Goal: Transaction & Acquisition: Subscribe to service/newsletter

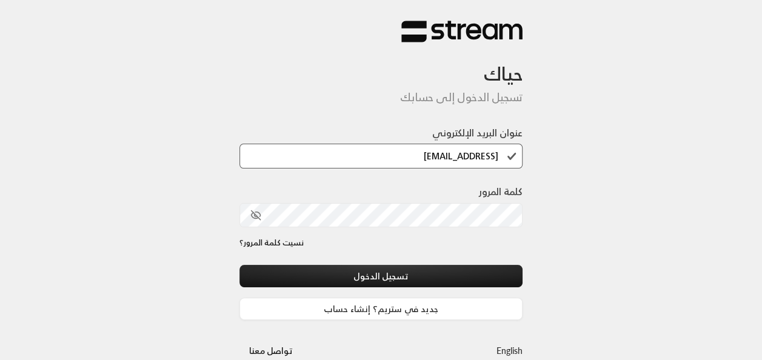
type input "[EMAIL_ADDRESS][DOMAIN_NAME]"
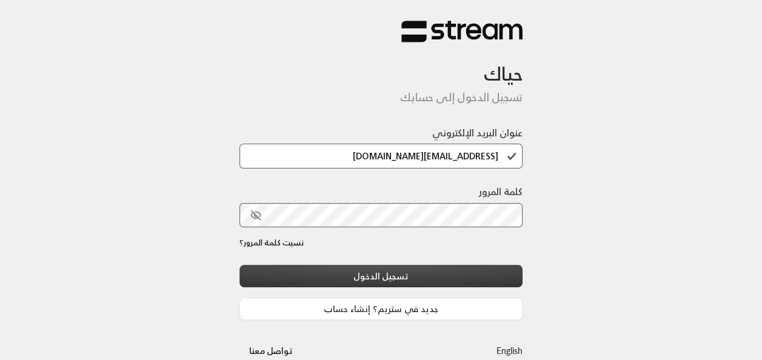
click at [385, 269] on button "تسجيل الدخول" at bounding box center [382, 276] width 284 height 22
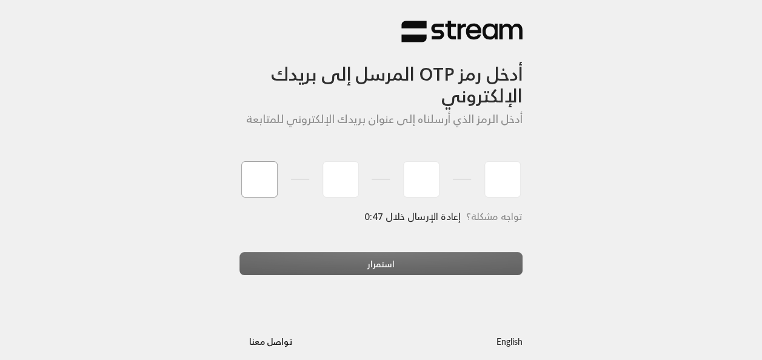
type input "5"
type input "8"
type input "9"
type input "8"
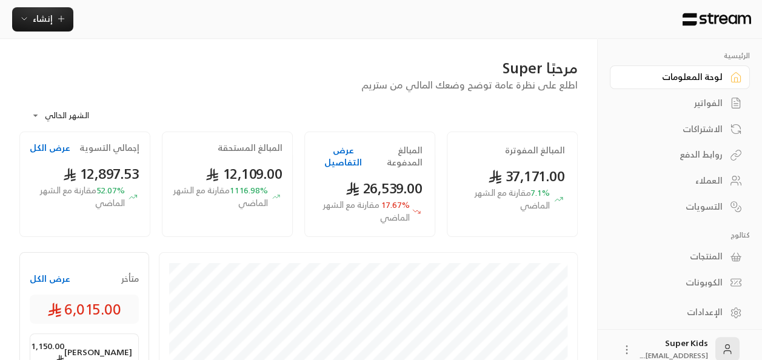
click at [721, 105] on div "الفواتير" at bounding box center [674, 103] width 98 height 12
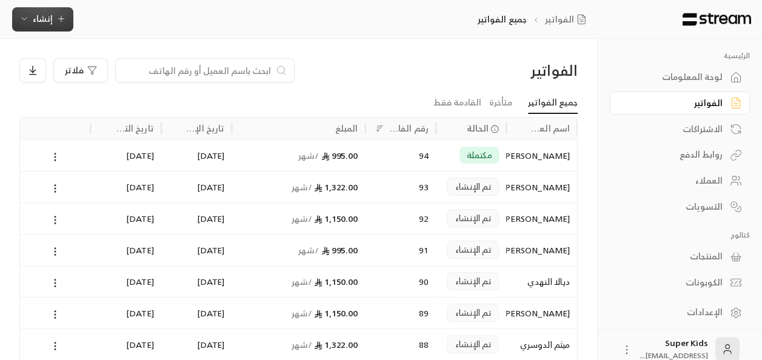
click at [51, 20] on span "إنشاء" at bounding box center [43, 18] width 20 height 15
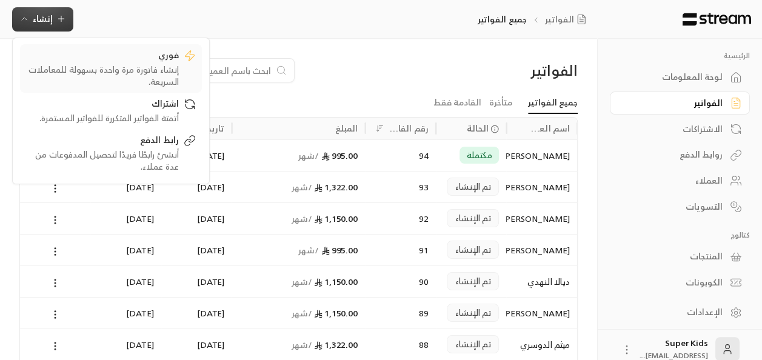
click at [152, 64] on div "إنشاء فاتورة مرة واحدة بسهولة للمعاملات السريعة." at bounding box center [102, 76] width 153 height 24
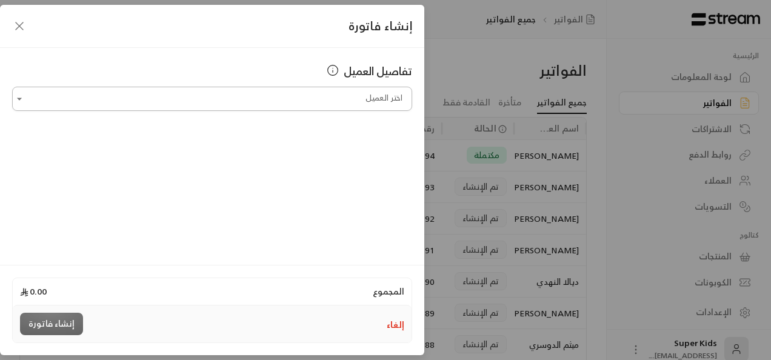
click at [380, 101] on input "اختر العميل" at bounding box center [212, 99] width 400 height 21
type input "*"
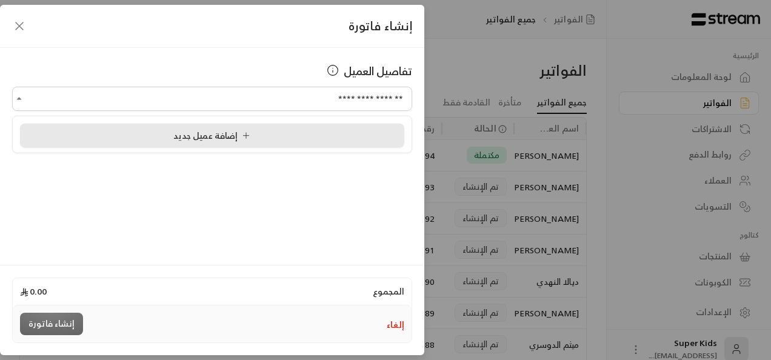
click at [292, 130] on div "إضافة عميل جديد" at bounding box center [212, 135] width 371 height 13
type input "**********"
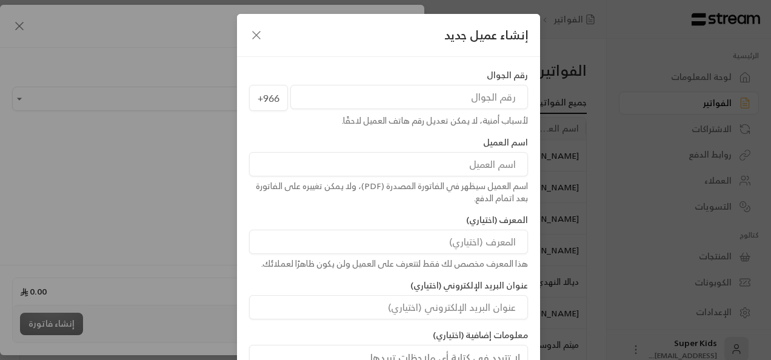
click at [497, 101] on input "tel" at bounding box center [410, 97] width 238 height 24
type input "555977304"
click at [504, 161] on input at bounding box center [388, 164] width 279 height 24
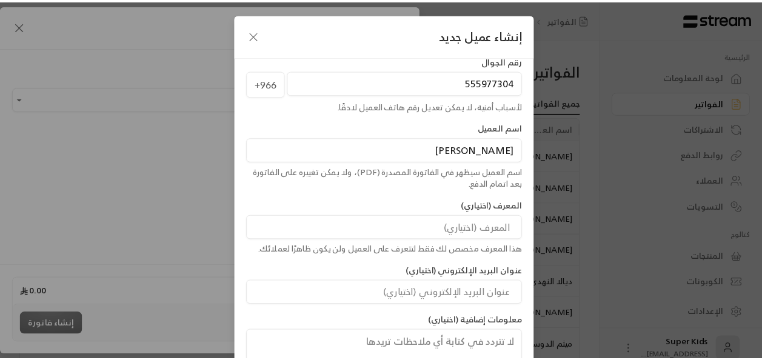
scroll to position [98, 0]
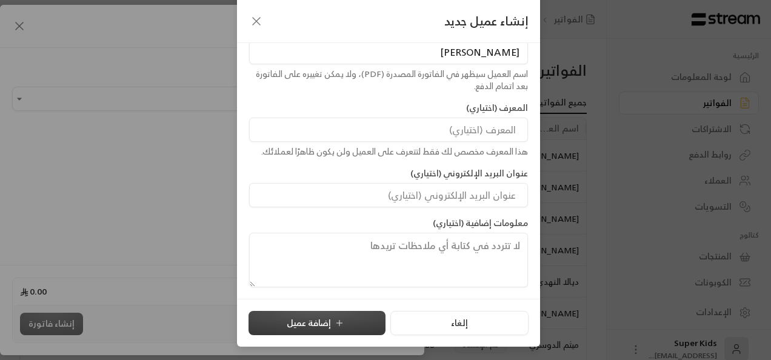
type input "[PERSON_NAME]"
click at [341, 325] on icon "submit" at bounding box center [340, 323] width 10 height 10
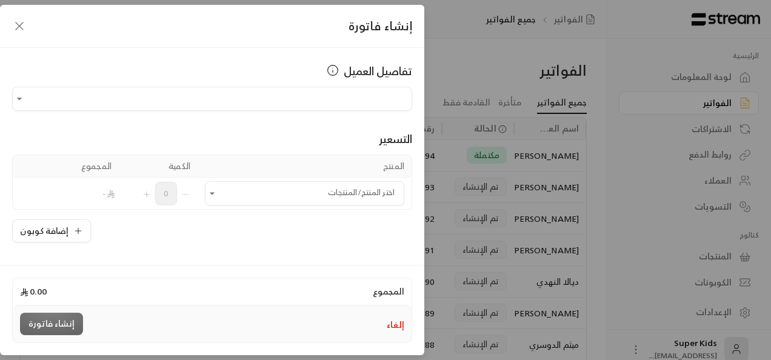
type input "**********"
click at [218, 190] on icon "Open" at bounding box center [212, 193] width 12 height 12
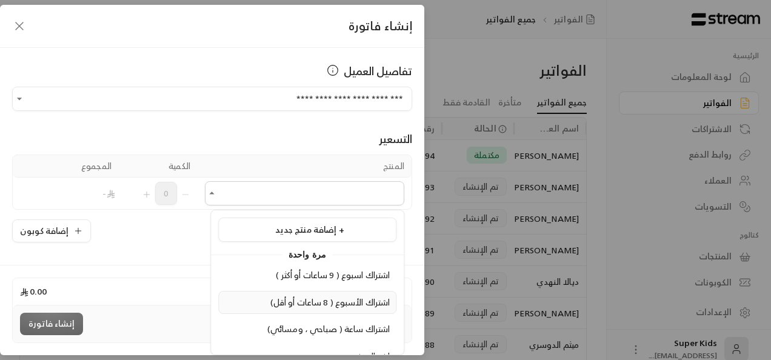
click at [341, 298] on span "اشتراك الأسبوع ( 8 ساعات أو أقل)" at bounding box center [331, 302] width 120 height 15
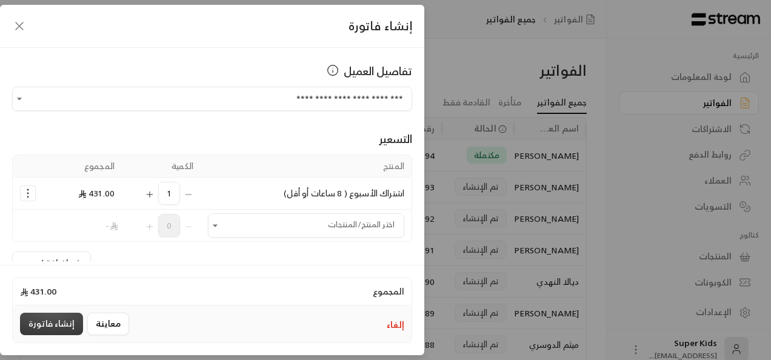
click at [50, 320] on button "إنشاء فاتورة" at bounding box center [51, 324] width 63 height 22
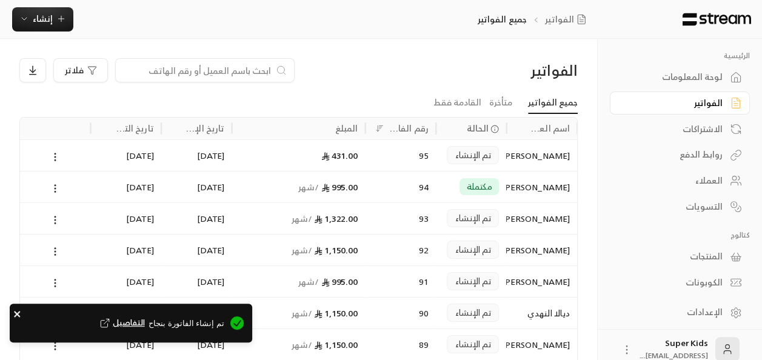
click at [19, 310] on icon "close" at bounding box center [17, 314] width 8 height 10
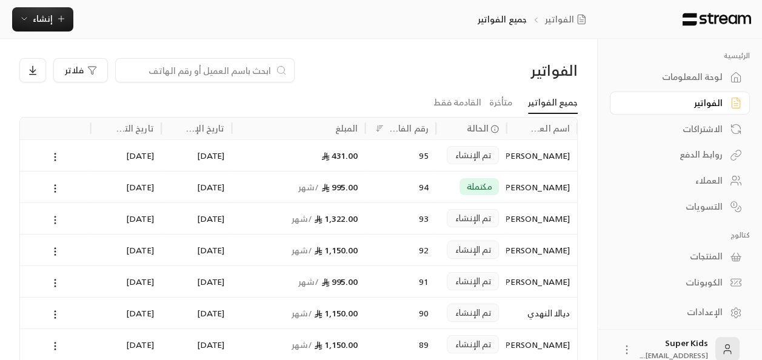
click at [59, 219] on icon at bounding box center [55, 220] width 11 height 11
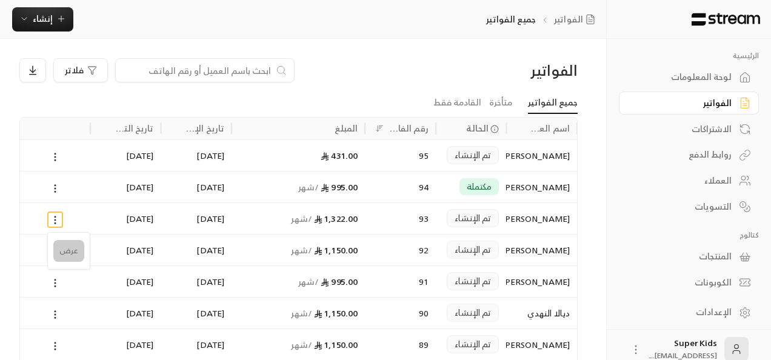
click at [67, 254] on li "عرض" at bounding box center [68, 251] width 31 height 22
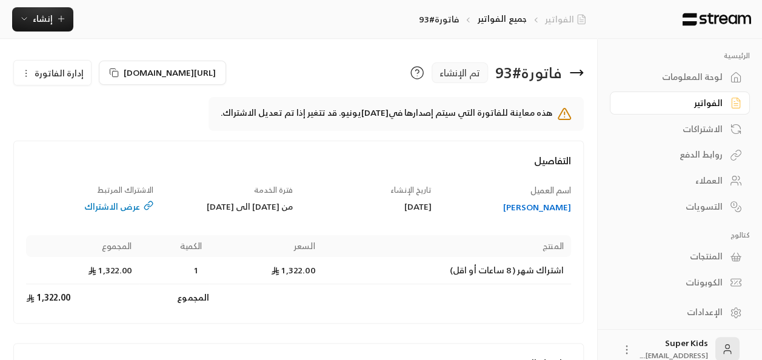
click at [575, 22] on link "الفواتير" at bounding box center [568, 19] width 46 height 12
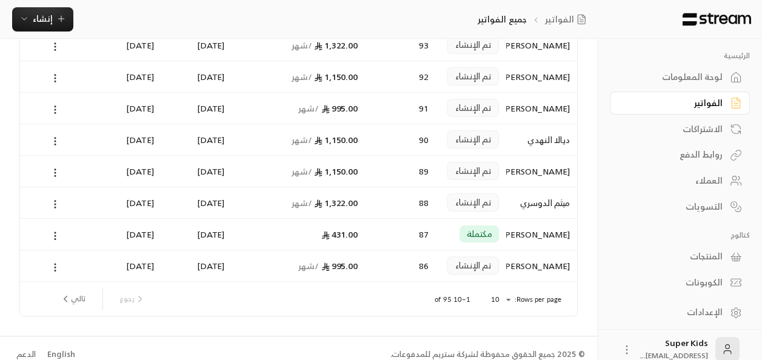
scroll to position [185, 0]
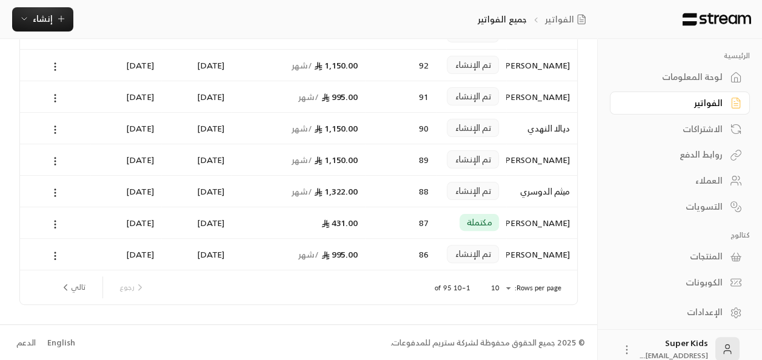
click at [73, 290] on button "تالي" at bounding box center [72, 287] width 35 height 21
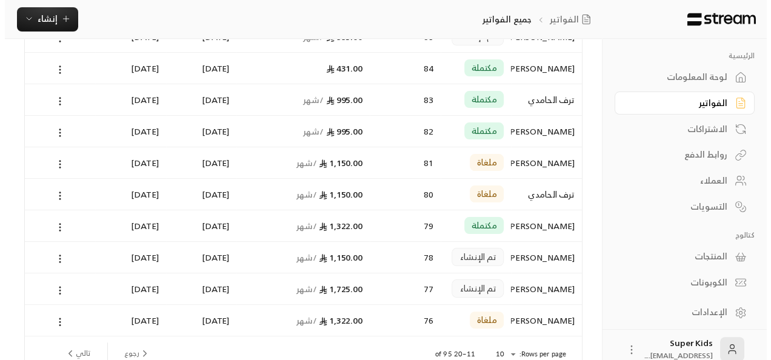
scroll to position [119, 0]
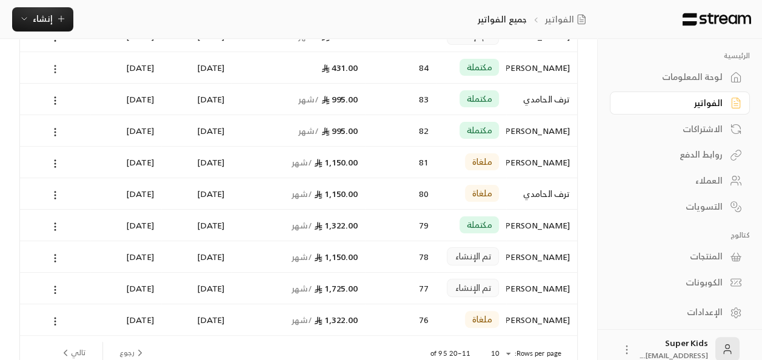
click at [55, 66] on icon at bounding box center [55, 69] width 11 height 11
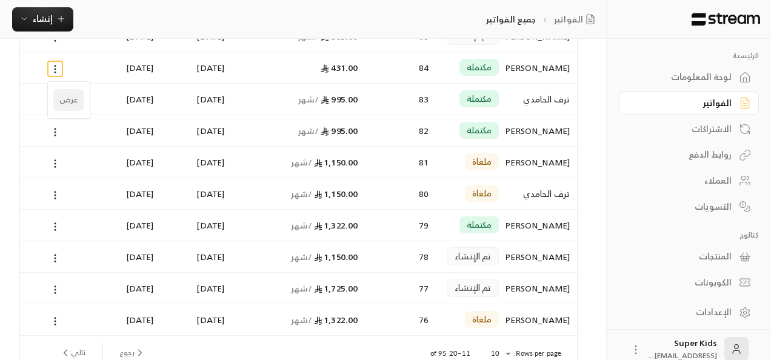
click at [65, 99] on li "عرض" at bounding box center [68, 100] width 31 height 22
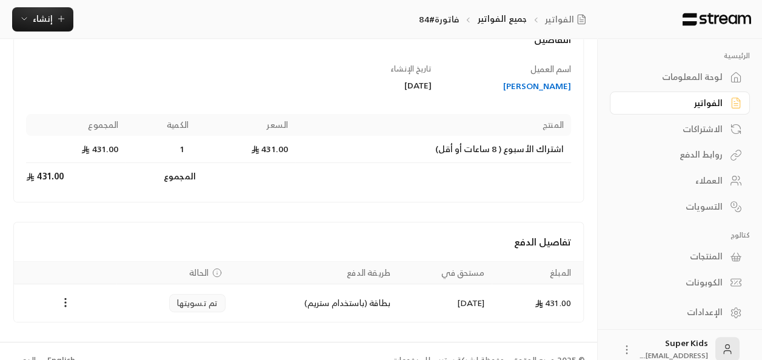
scroll to position [104, 0]
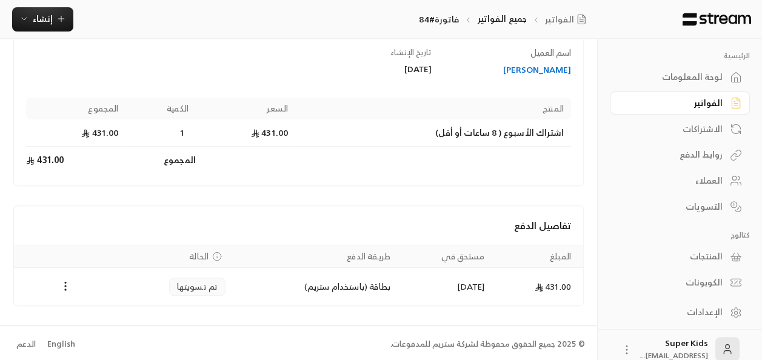
click at [710, 81] on div "لوحة المعلومات" at bounding box center [674, 77] width 98 height 12
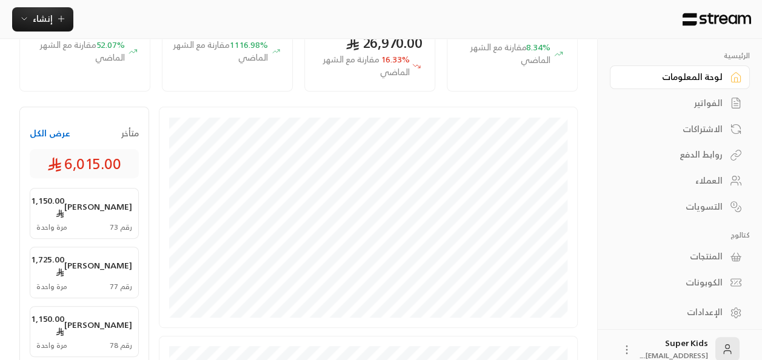
scroll to position [150, 0]
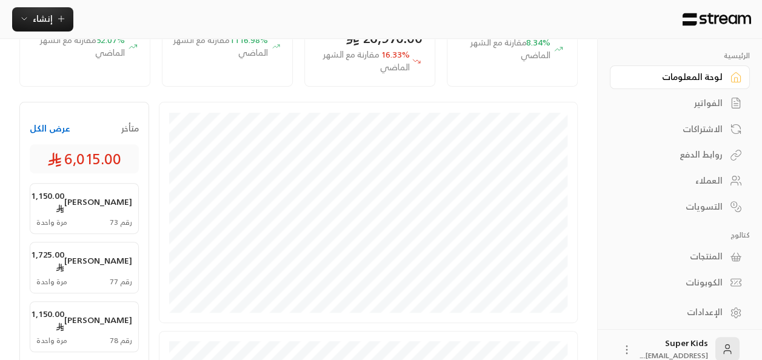
click at [716, 103] on div "الفواتير" at bounding box center [674, 103] width 98 height 12
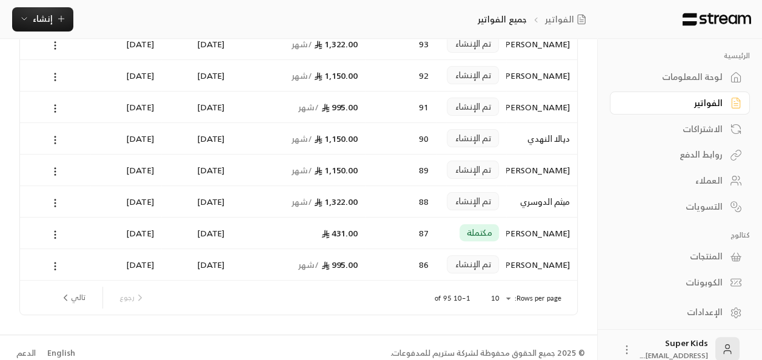
scroll to position [185, 0]
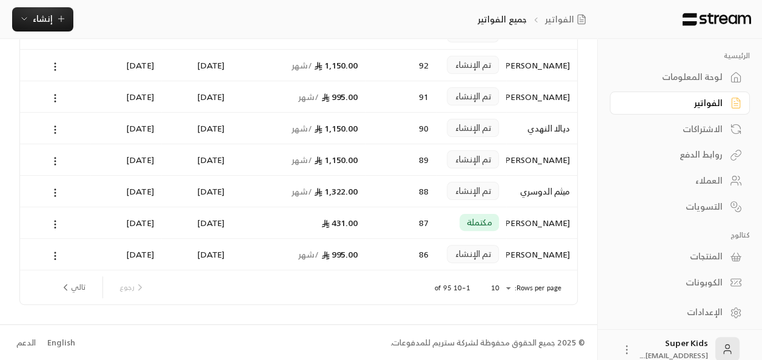
click at [76, 284] on button "تالي" at bounding box center [72, 287] width 35 height 21
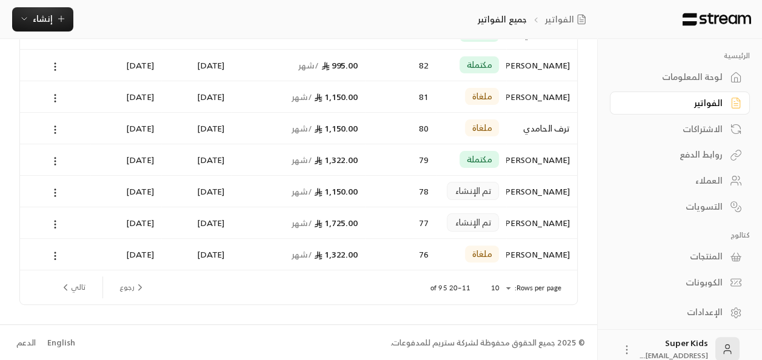
click at [68, 290] on icon "next page" at bounding box center [65, 287] width 11 height 11
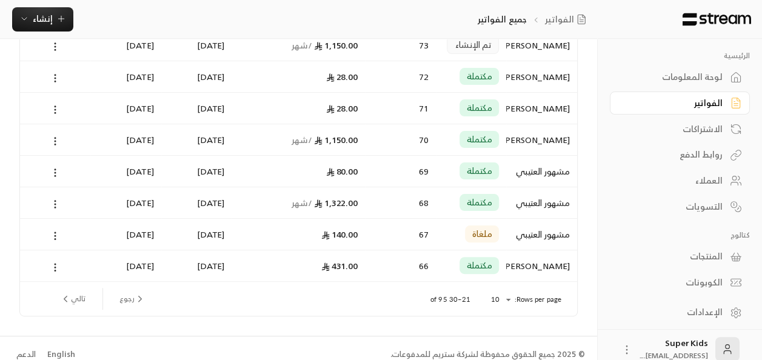
scroll to position [181, 0]
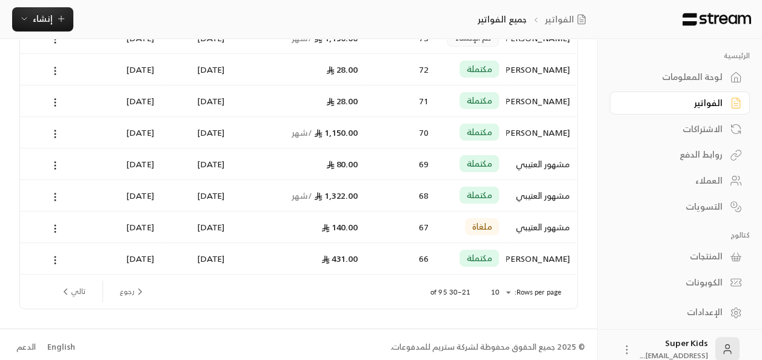
click at [76, 294] on button "تالي" at bounding box center [72, 291] width 35 height 21
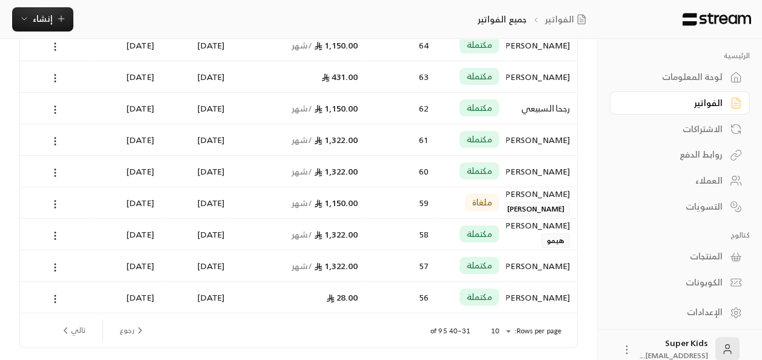
scroll to position [185, 0]
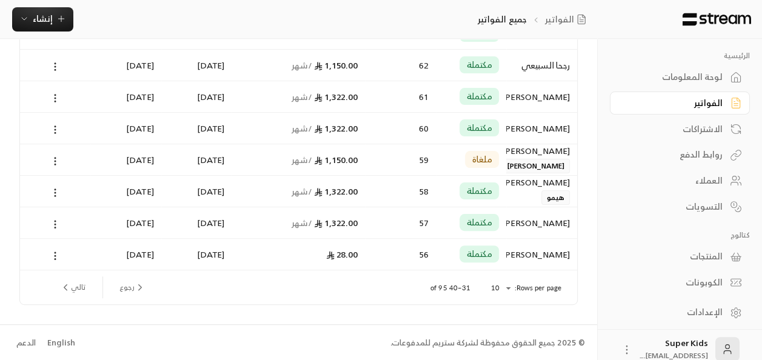
click at [78, 292] on button "تالي" at bounding box center [72, 287] width 35 height 21
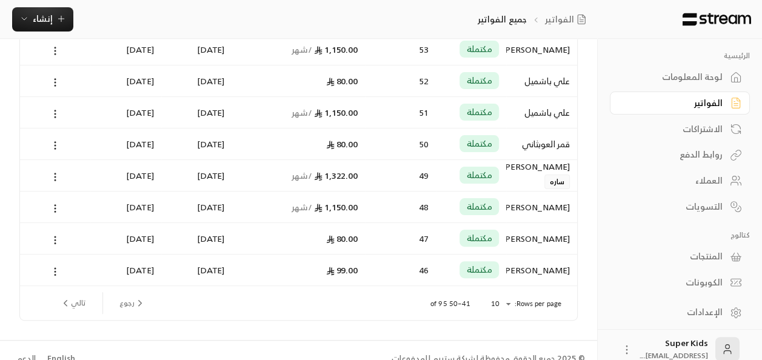
scroll to position [175, 0]
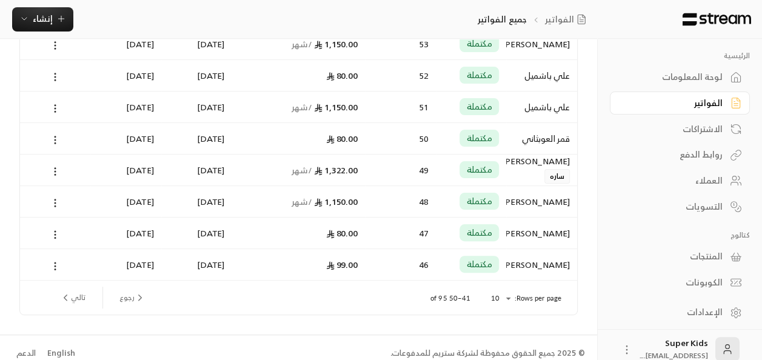
click at [78, 300] on button "تالي" at bounding box center [72, 297] width 35 height 21
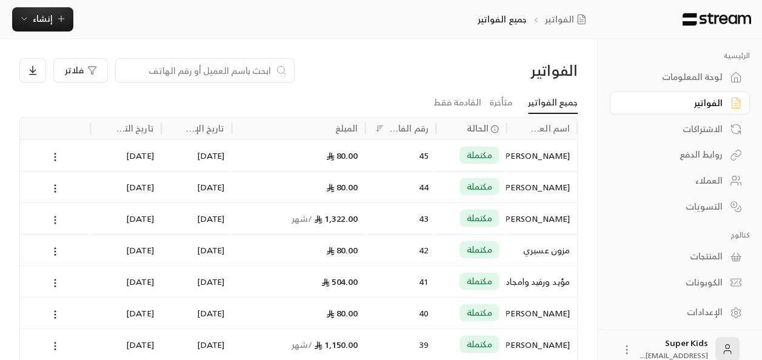
click at [55, 220] on circle at bounding box center [55, 220] width 1 height 1
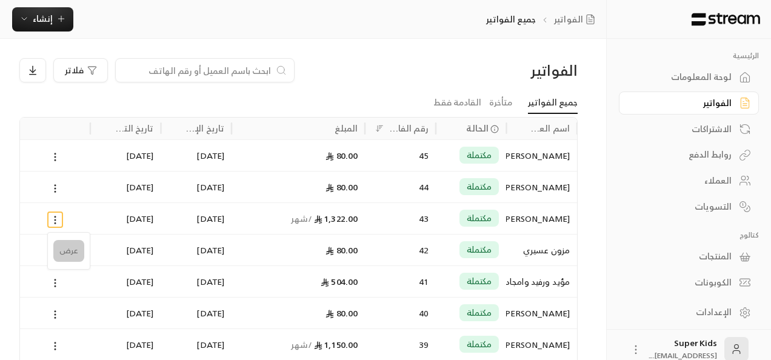
click at [75, 250] on li "عرض" at bounding box center [68, 251] width 31 height 22
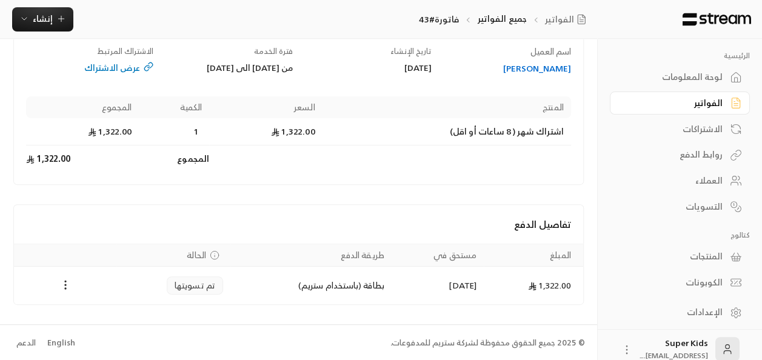
scroll to position [115, 0]
click at [435, 316] on div "فاتورة # 43 مكتملة [URL][DOMAIN_NAME] التفاصيل اسم العميل [PERSON_NAME] تاريخ ا…" at bounding box center [298, 128] width 597 height 391
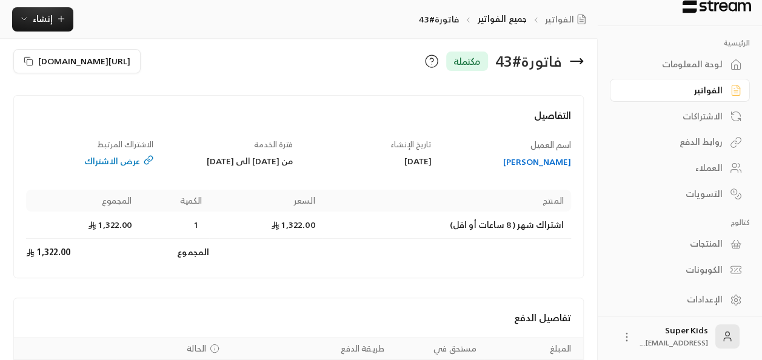
scroll to position [0, 0]
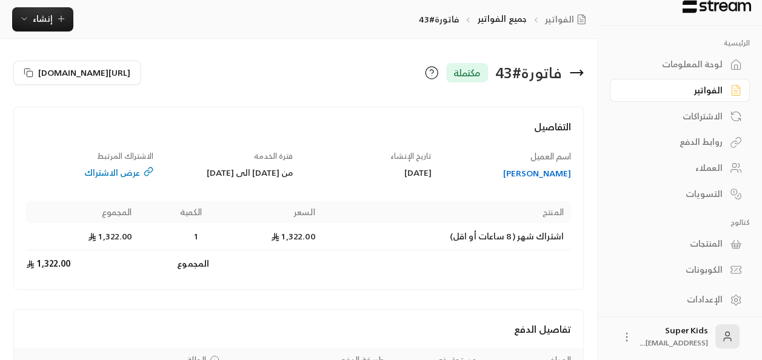
click at [683, 62] on div "لوحة المعلومات" at bounding box center [674, 64] width 98 height 12
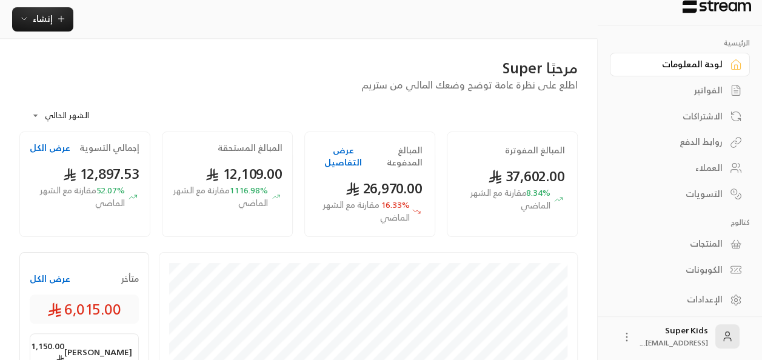
click at [60, 278] on button "عرض الكل" at bounding box center [50, 279] width 41 height 12
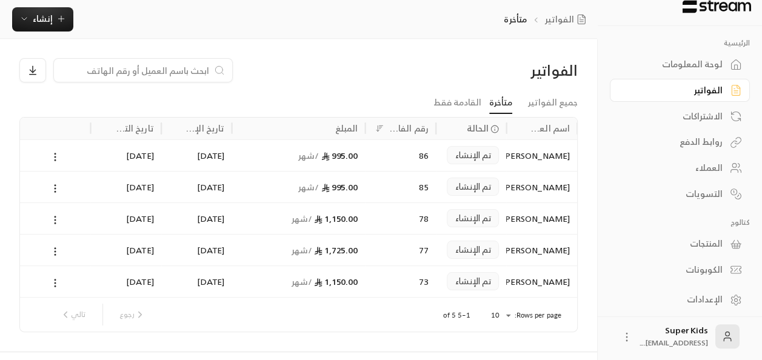
click at [69, 316] on div "رجوع تالي" at bounding box center [102, 315] width 95 height 22
click at [463, 99] on link "القادمة فقط" at bounding box center [458, 103] width 48 height 22
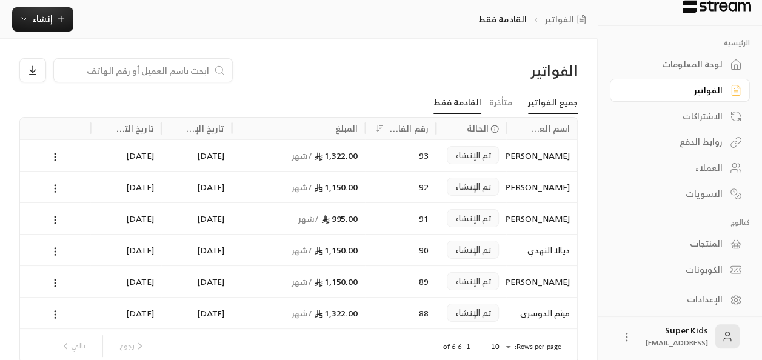
click at [559, 107] on link "جميع الفواتير" at bounding box center [553, 103] width 50 height 22
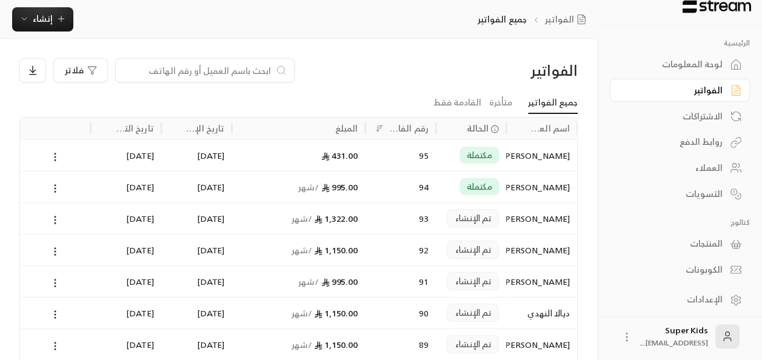
click at [705, 59] on div "لوحة المعلومات" at bounding box center [674, 64] width 98 height 12
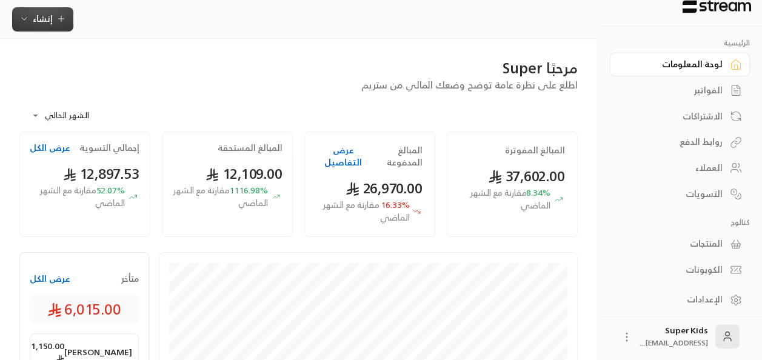
click at [28, 16] on icon "button" at bounding box center [24, 19] width 10 height 10
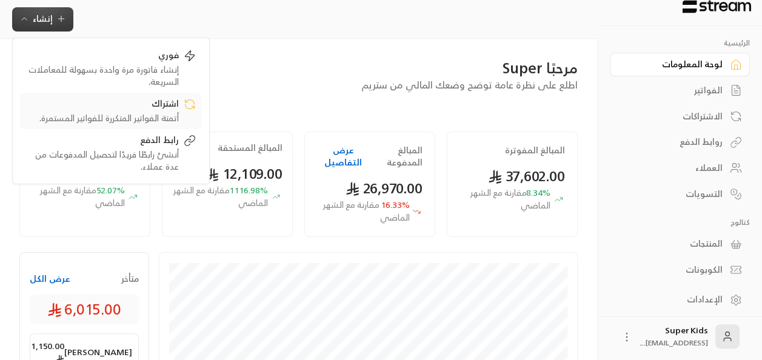
click at [141, 107] on div "اشتراك" at bounding box center [102, 105] width 153 height 15
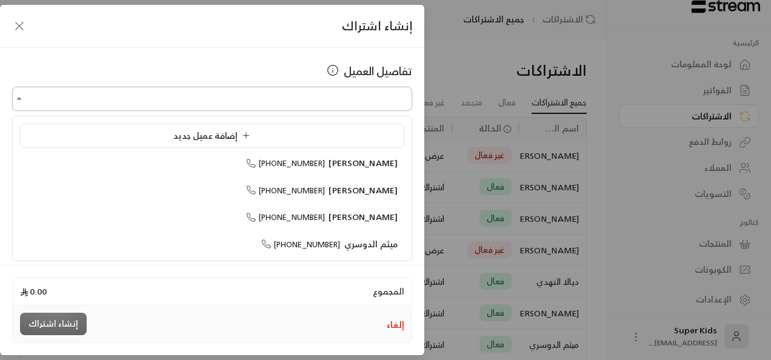
click at [290, 107] on input "اختر العميل" at bounding box center [212, 99] width 400 height 21
click at [326, 156] on span "[PHONE_NUMBER]" at bounding box center [285, 163] width 79 height 14
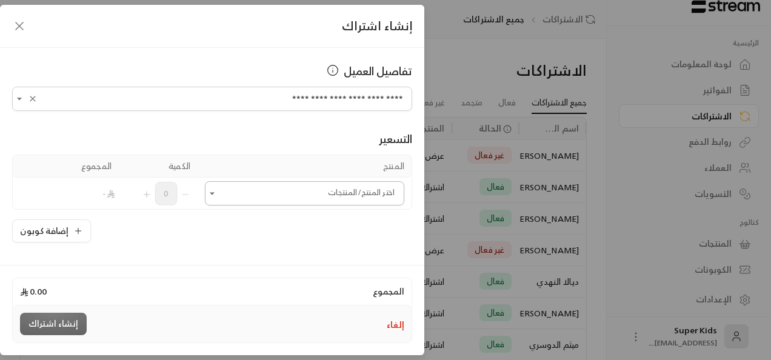
click at [218, 190] on icon "Open" at bounding box center [212, 193] width 12 height 12
type input "**********"
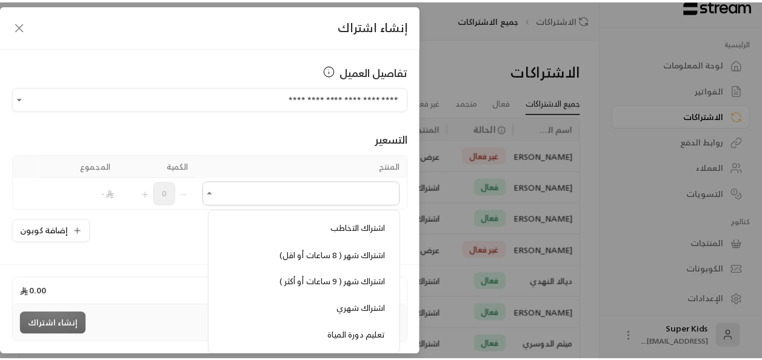
scroll to position [404, 0]
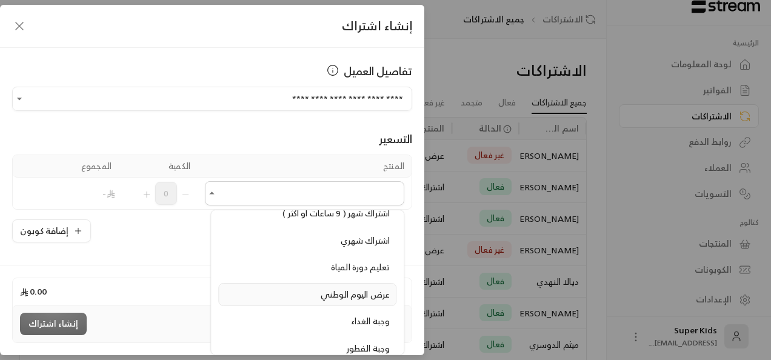
click at [336, 287] on span "عرض اليوم الوطني" at bounding box center [355, 294] width 69 height 15
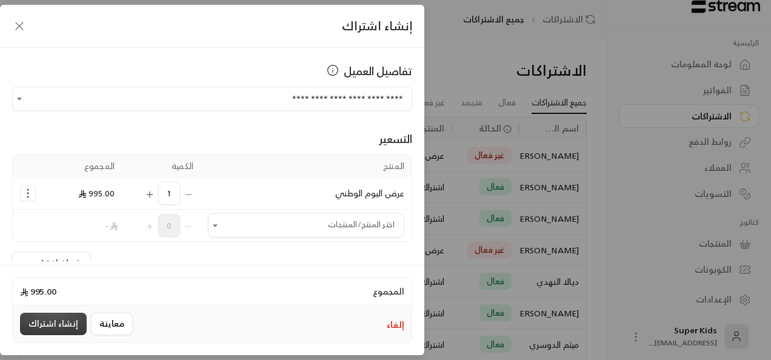
click at [66, 326] on button "إنشاء اشتراك" at bounding box center [53, 324] width 67 height 22
